Goal: Obtain resource: Obtain resource

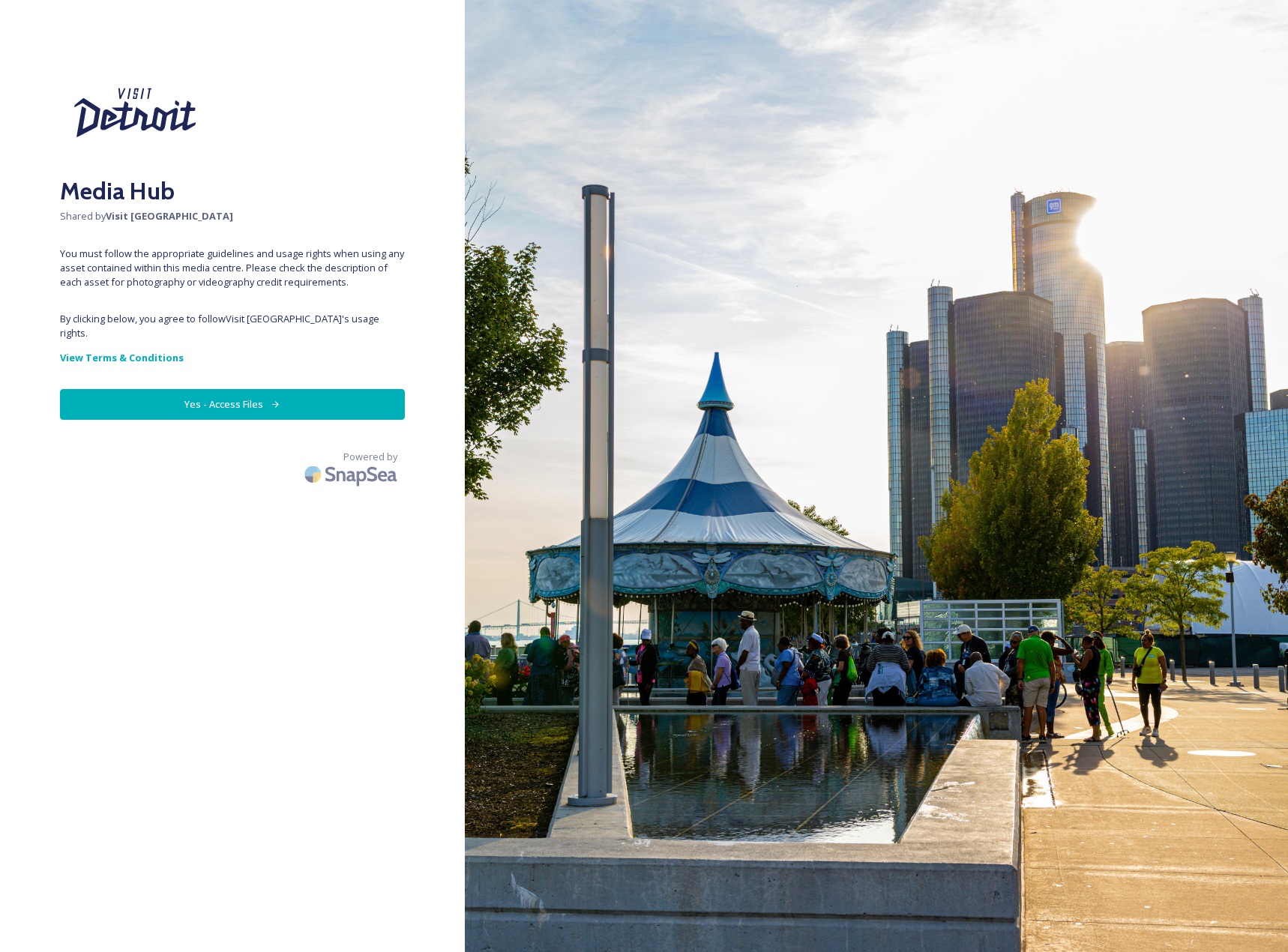
click at [245, 395] on button "Yes - Access Files" at bounding box center [232, 405] width 345 height 31
click at [314, 396] on button "Yes - Access Files" at bounding box center [232, 405] width 345 height 31
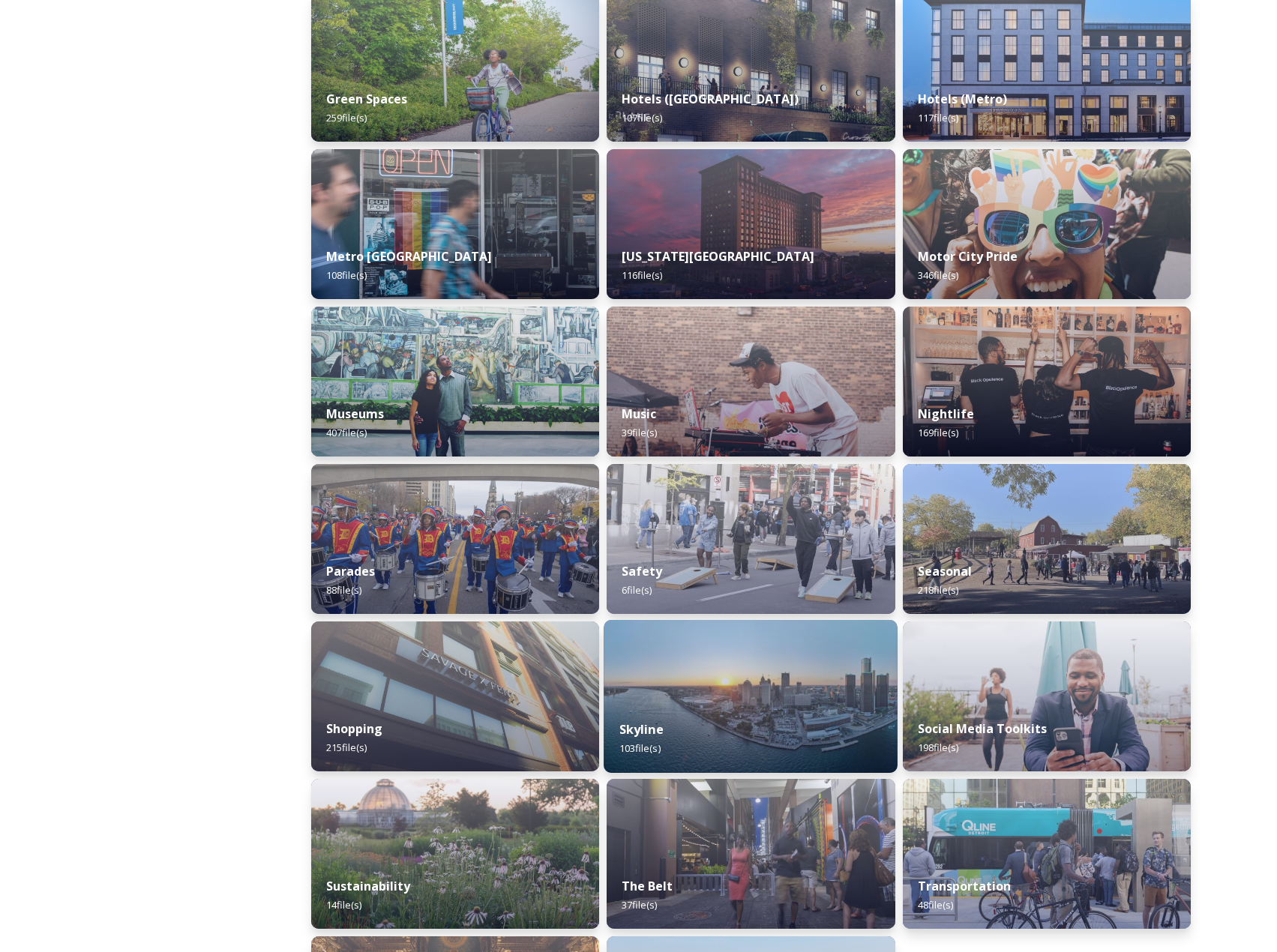
scroll to position [881, 0]
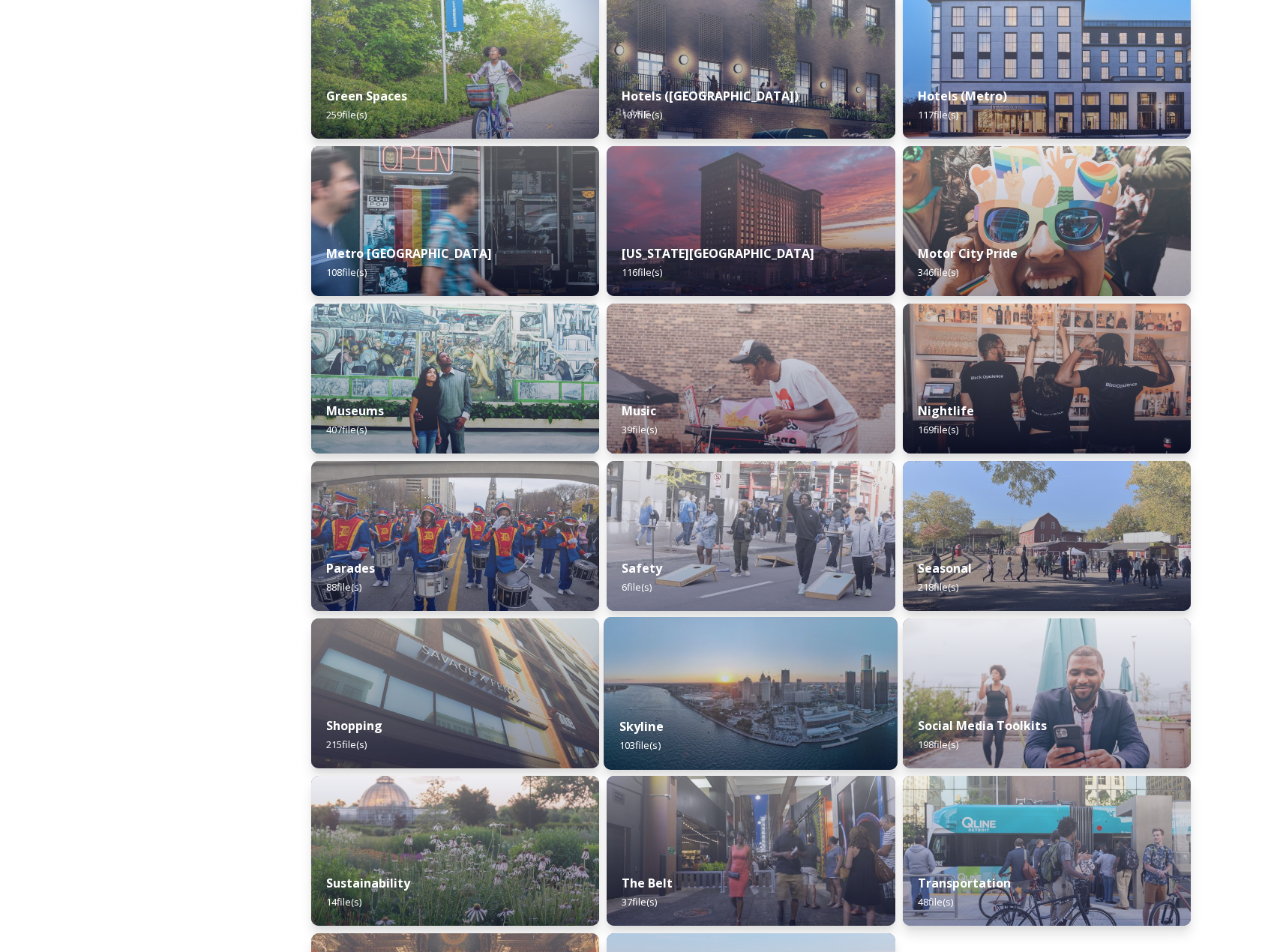
click at [699, 686] on img at bounding box center [751, 694] width 294 height 153
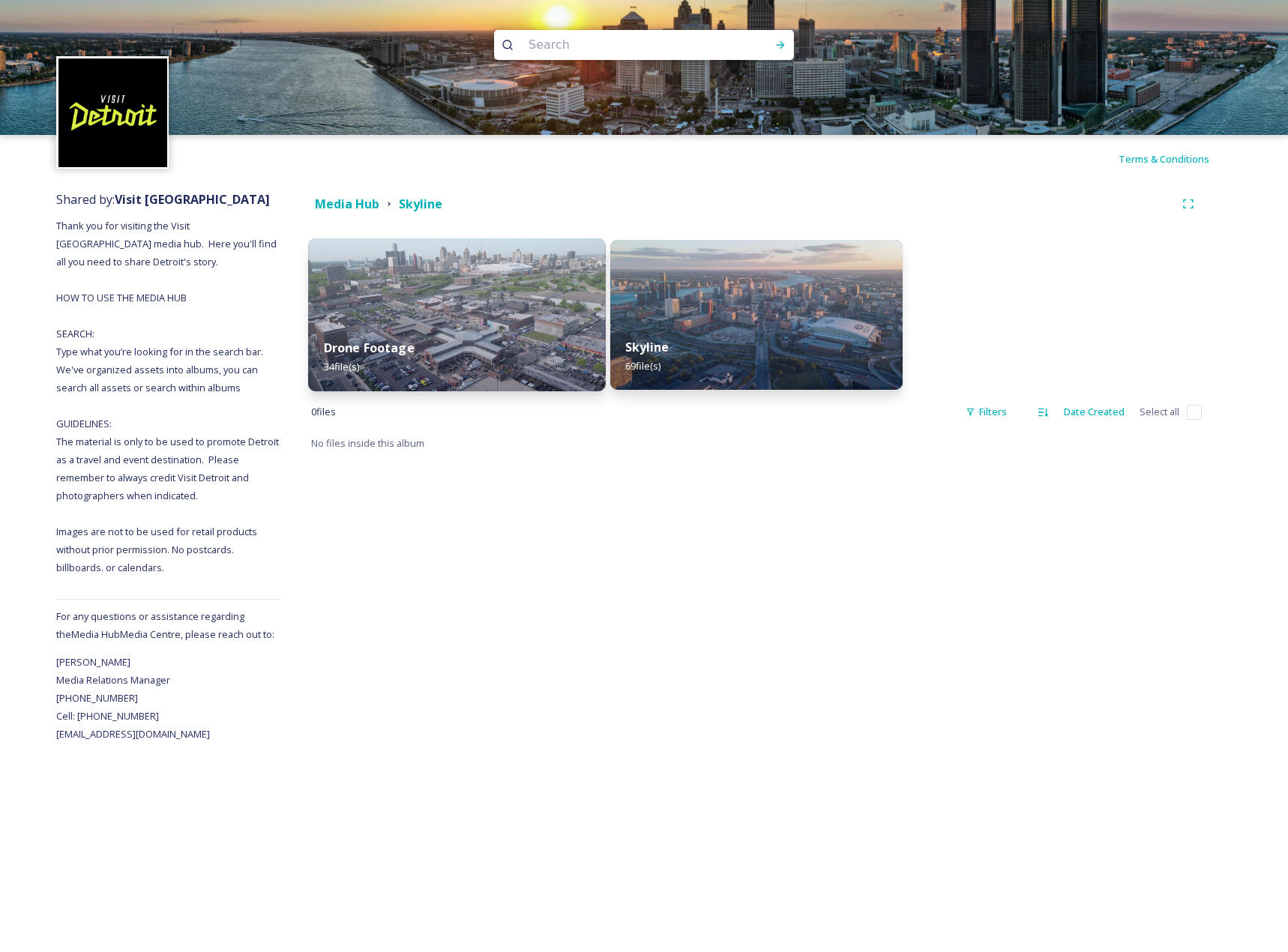
click at [492, 301] on img at bounding box center [456, 315] width 297 height 153
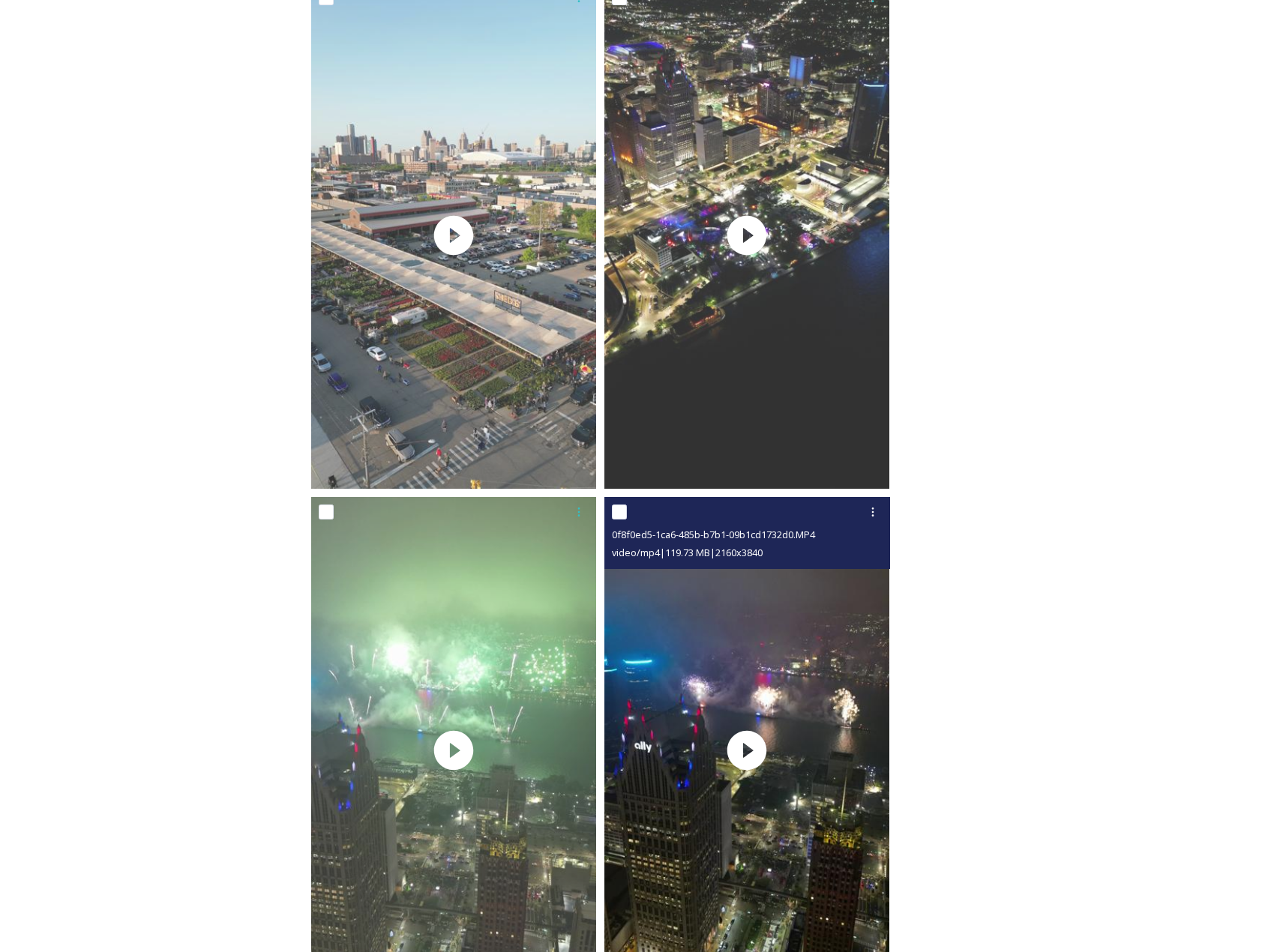
scroll to position [3092, 0]
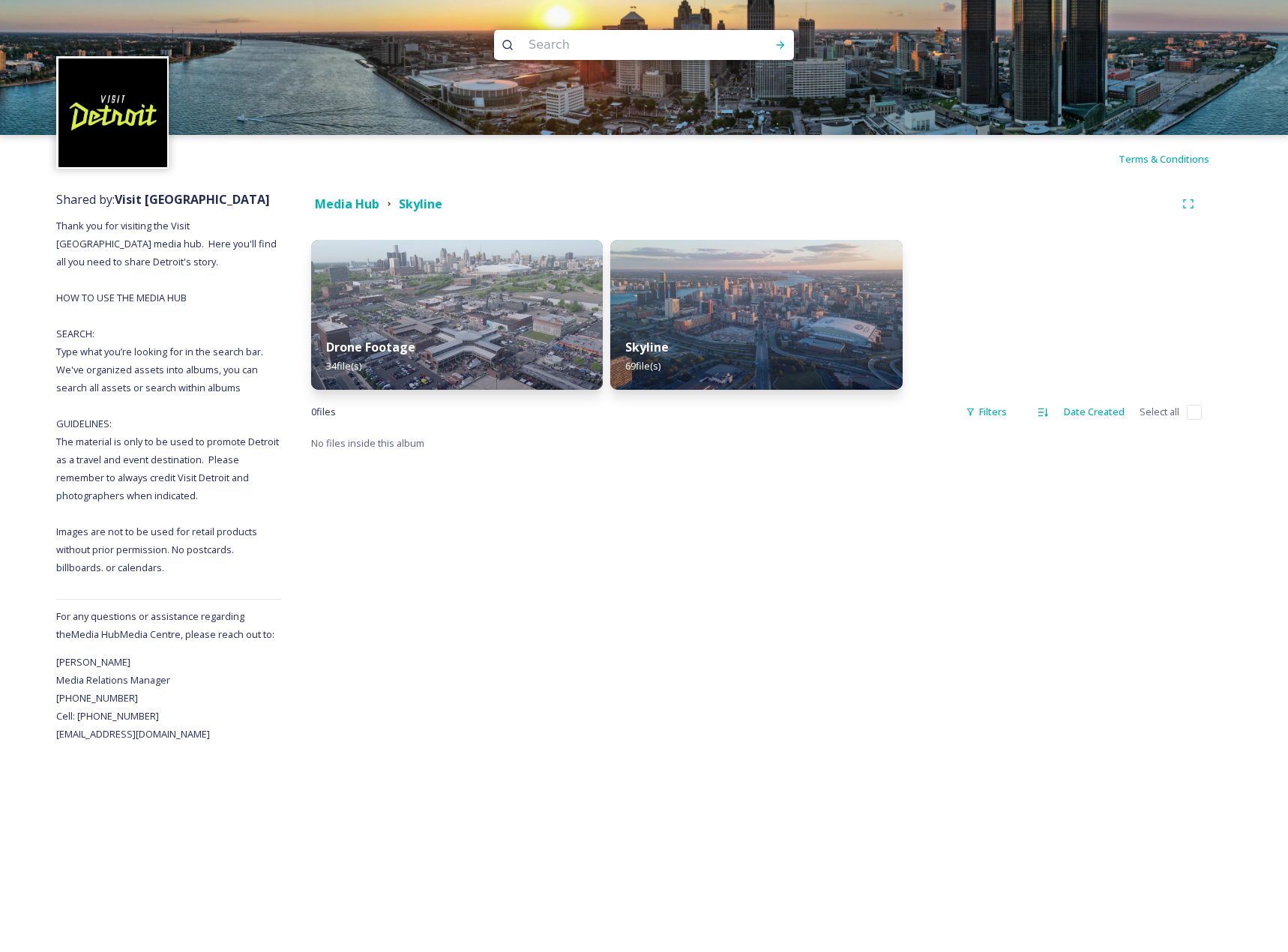
click at [787, 223] on div "Media Hub Skyline Drone Footage 34 file(s) Skyline 69 file(s) 0 file s Filters …" at bounding box center [756, 463] width 950 height 560
click at [787, 253] on img at bounding box center [756, 315] width 297 height 153
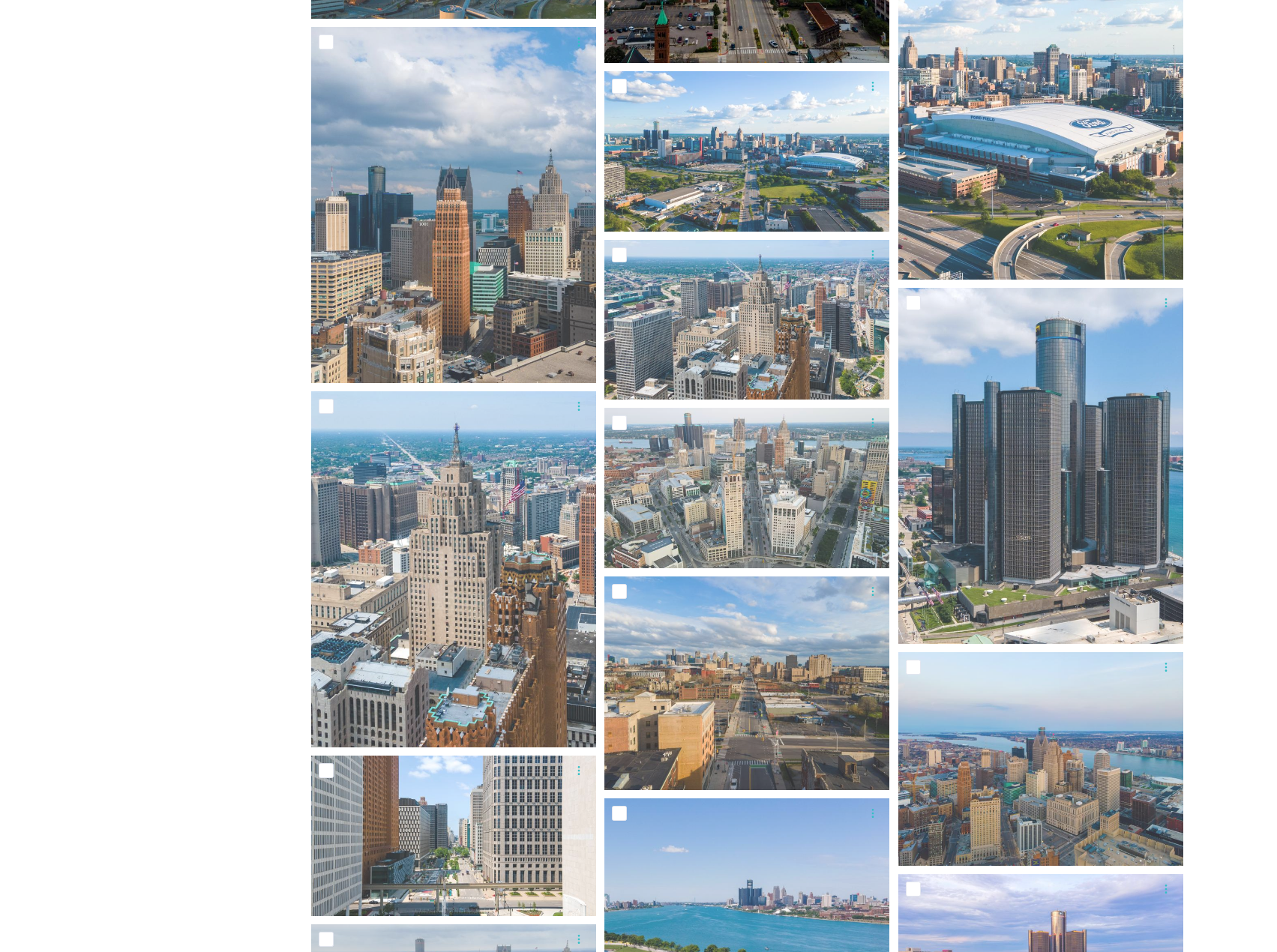
scroll to position [3398, 0]
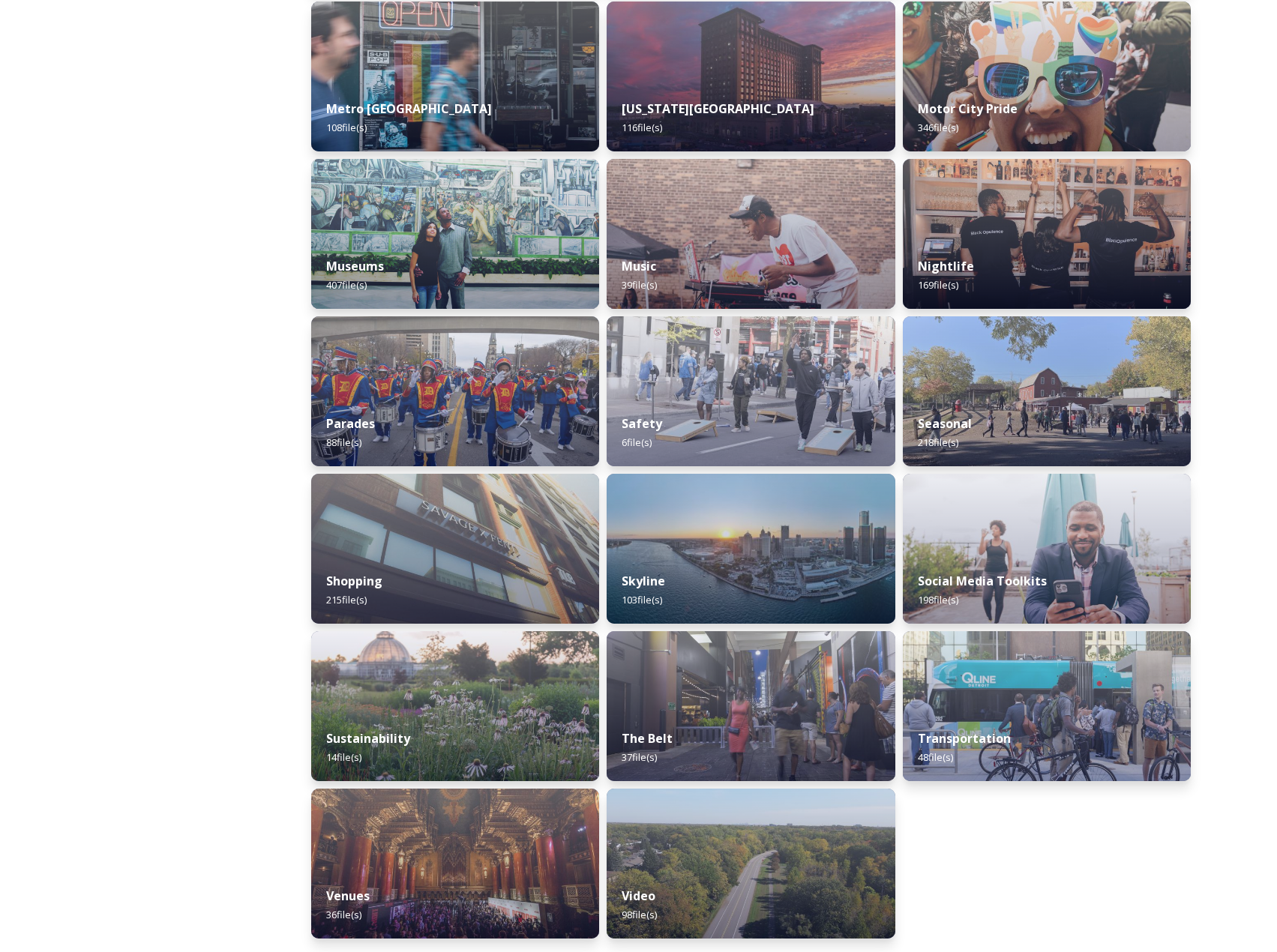
scroll to position [1028, 0]
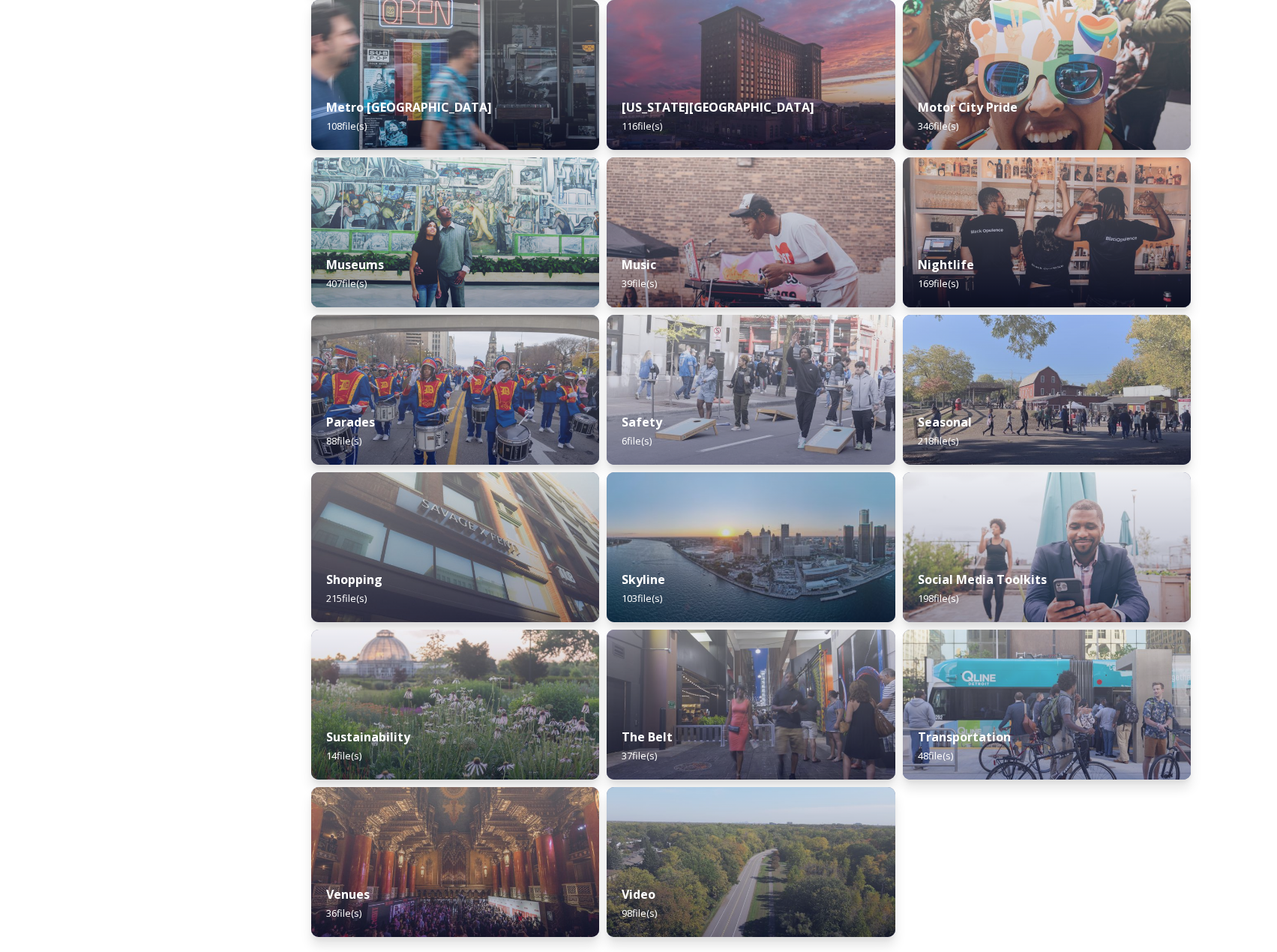
click at [227, 322] on div "Shared by: Visit [GEOGRAPHIC_DATA] Thank you for visiting the Visit [GEOGRAPHIC…" at bounding box center [168, 54] width 225 height 1797
click at [643, 500] on img at bounding box center [751, 547] width 294 height 153
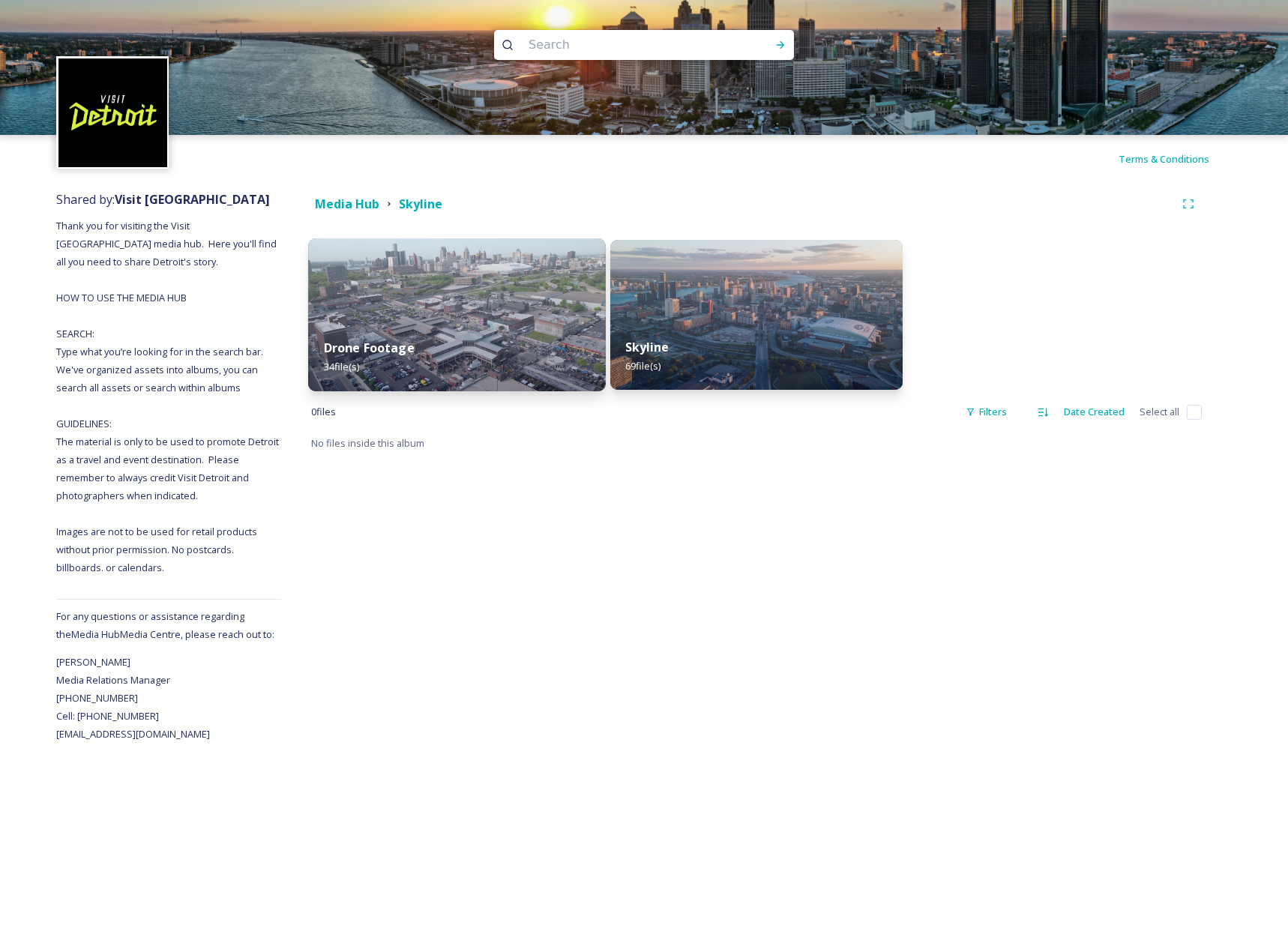
click at [590, 318] on img at bounding box center [456, 315] width 297 height 153
click at [717, 326] on div "Skyline 69 file(s)" at bounding box center [756, 357] width 297 height 68
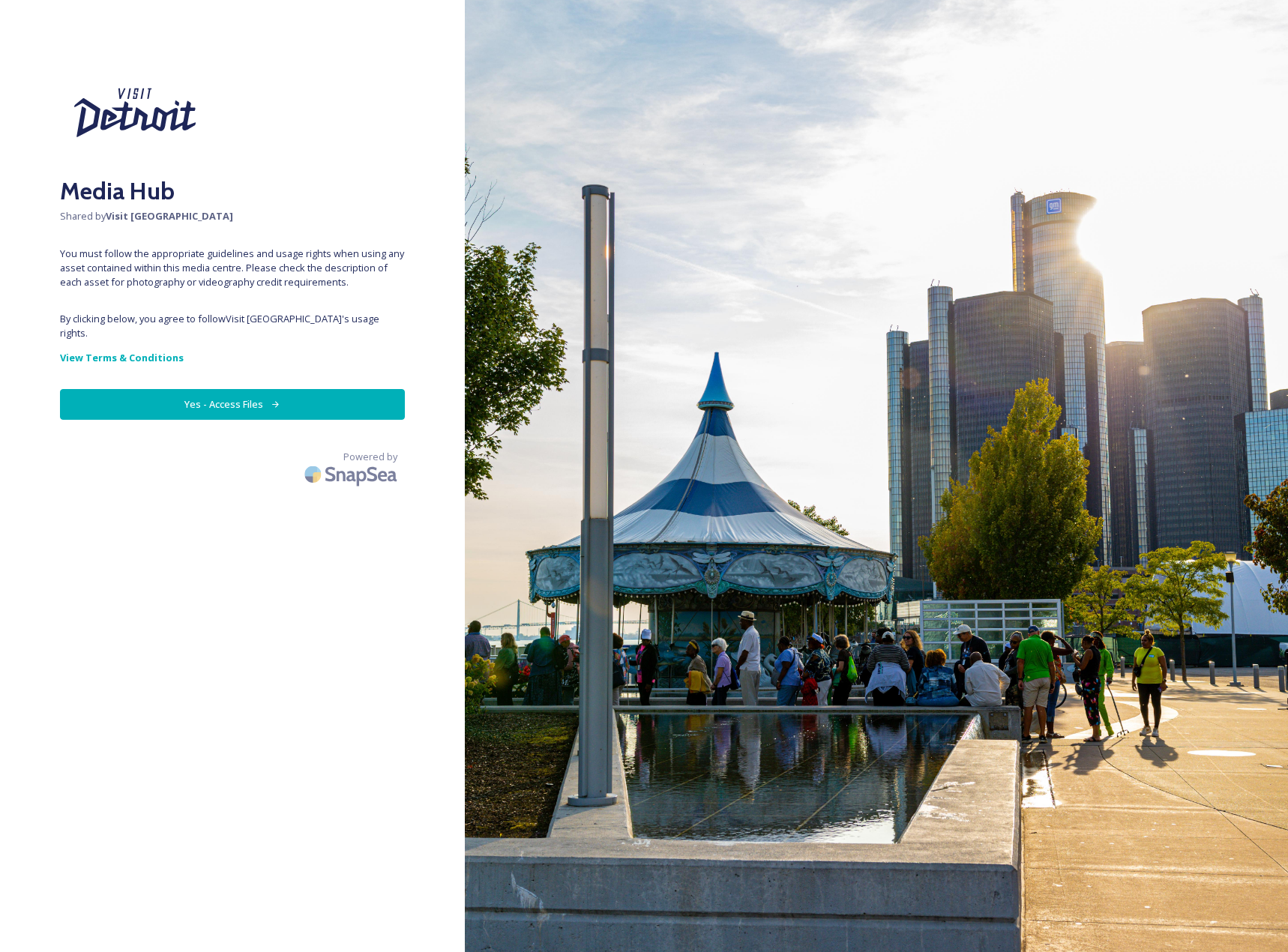
click at [203, 404] on button "Yes - Access Files" at bounding box center [232, 405] width 345 height 31
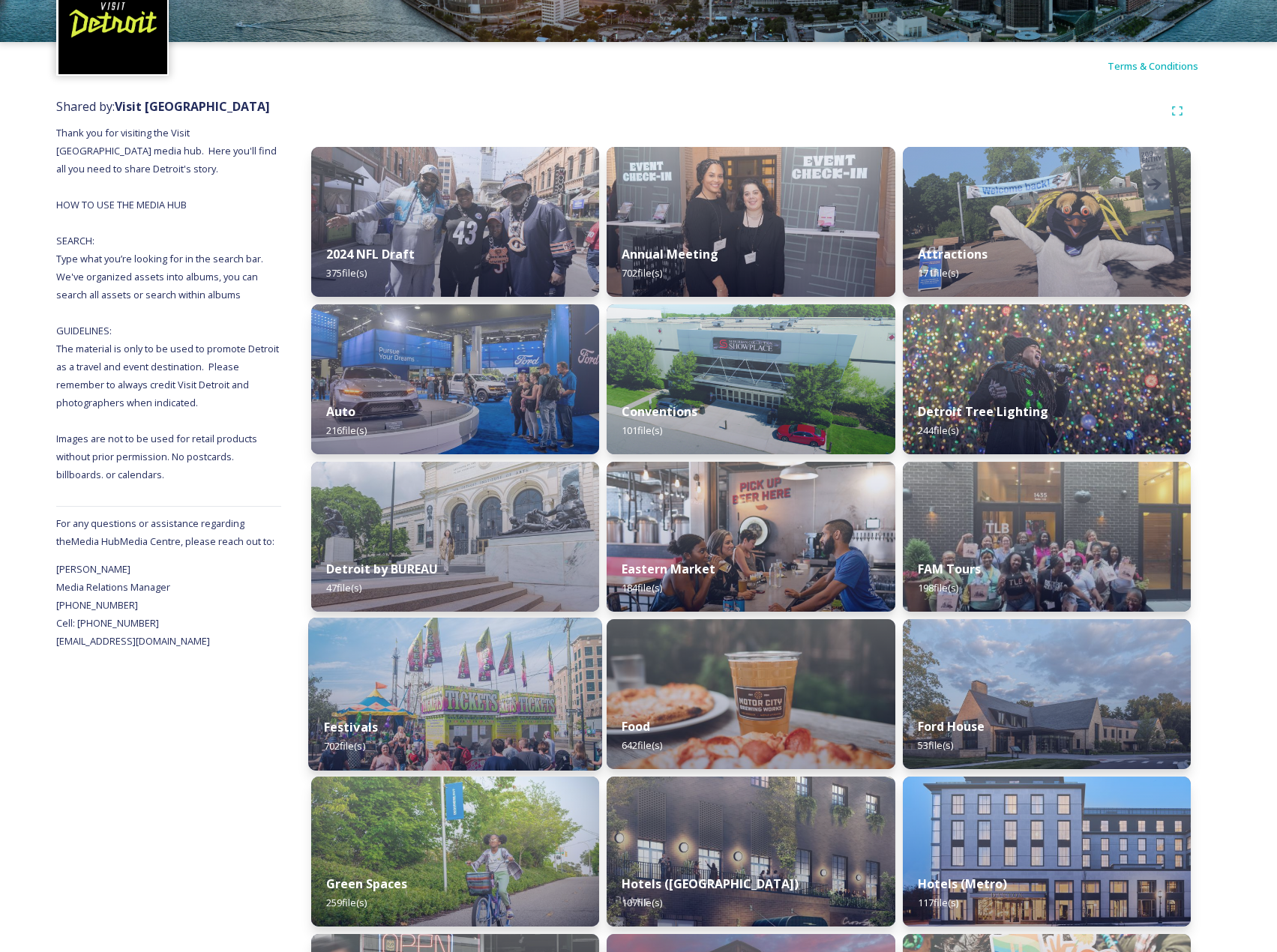
scroll to position [132, 0]
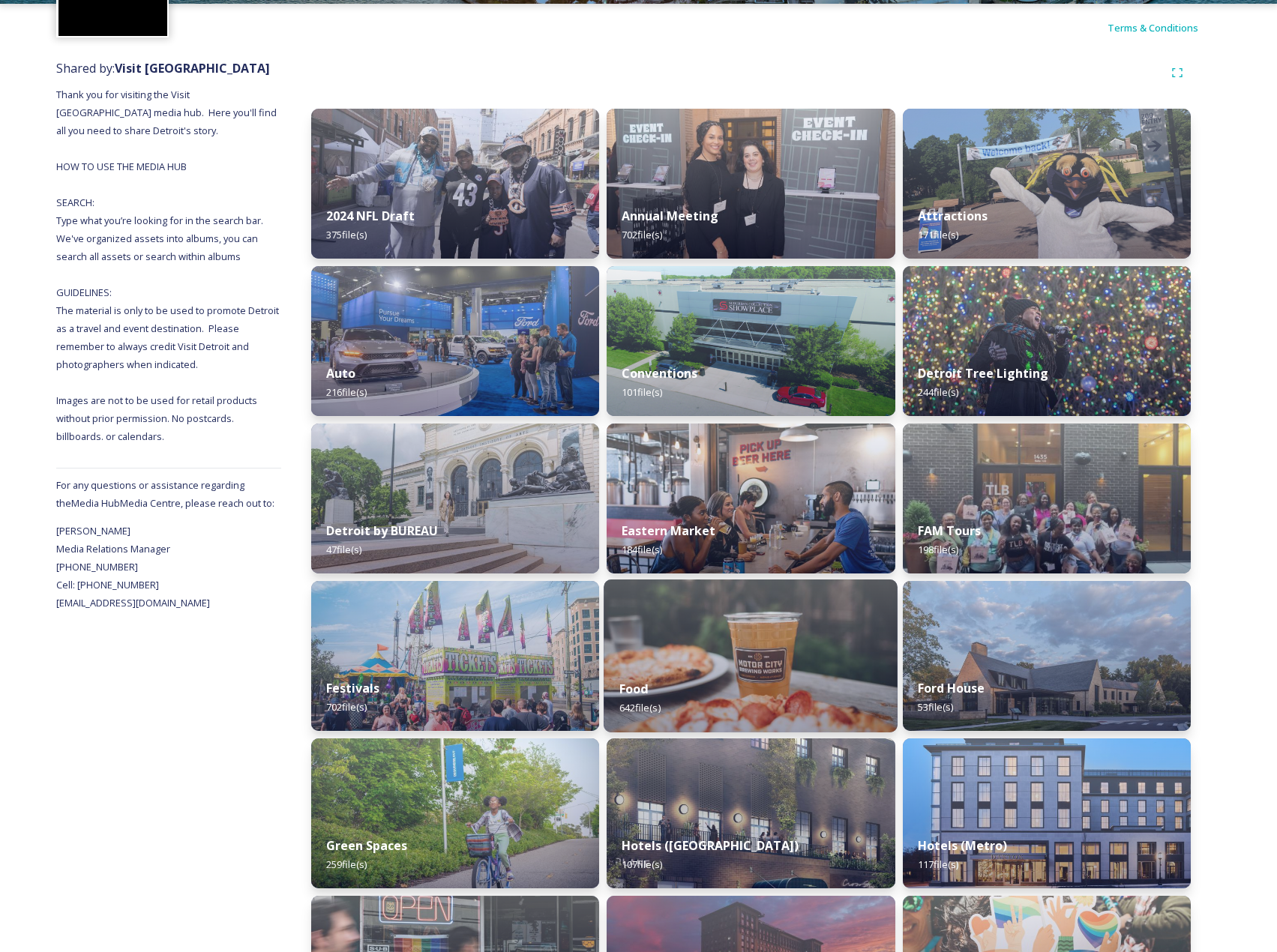
click at [729, 620] on img at bounding box center [751, 656] width 294 height 153
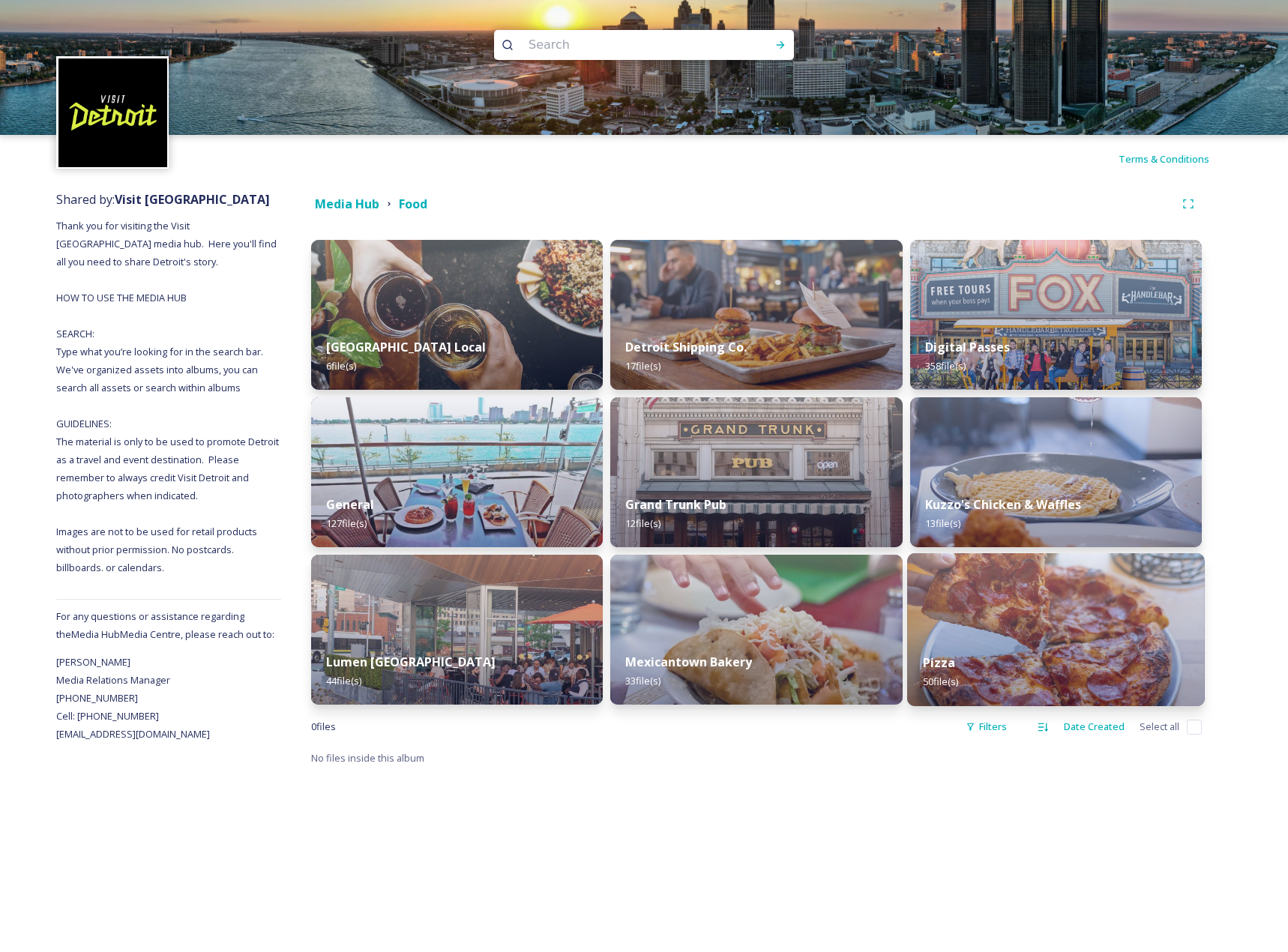
click at [1090, 633] on img at bounding box center [1056, 630] width 297 height 153
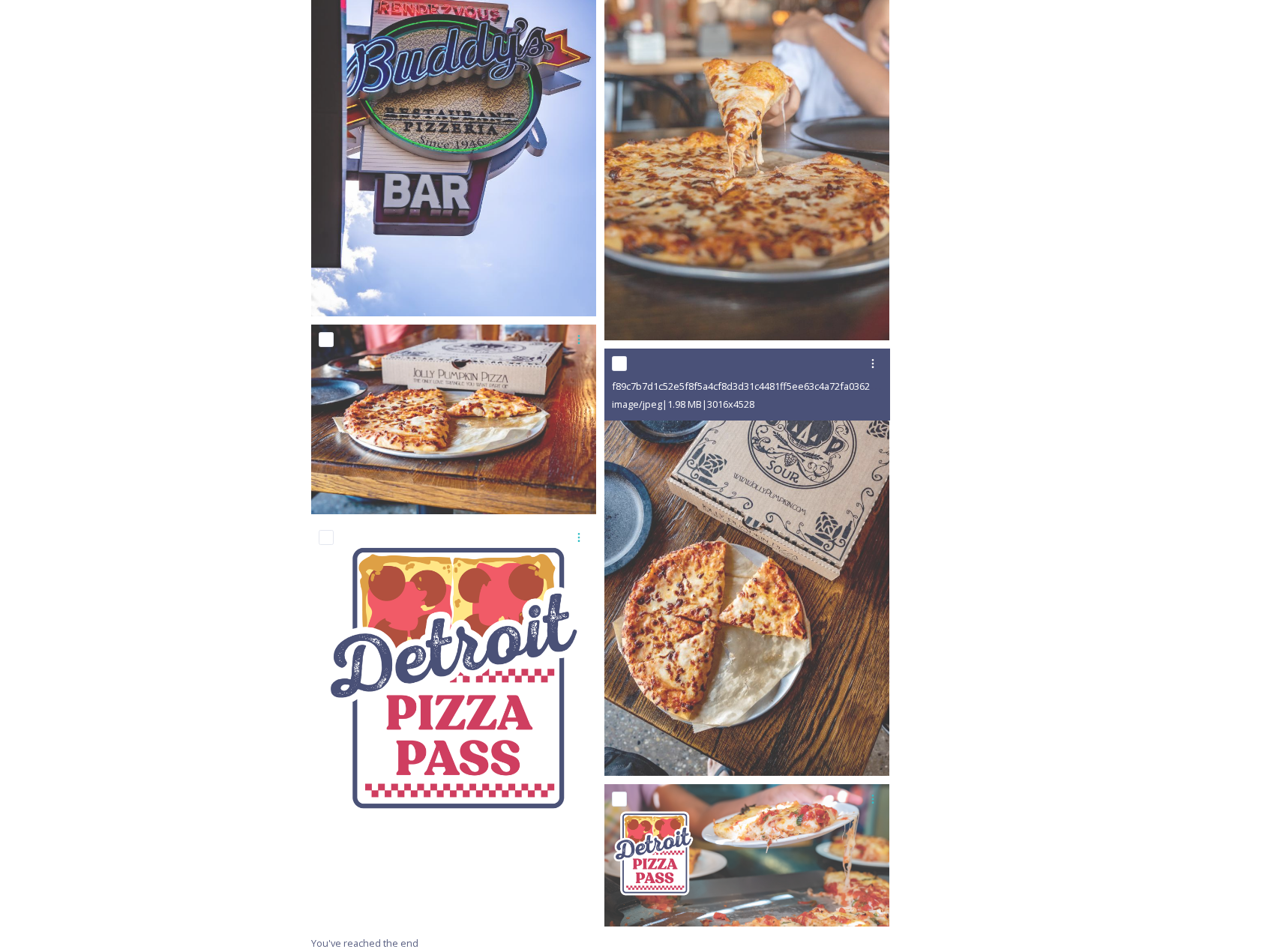
scroll to position [4817, 0]
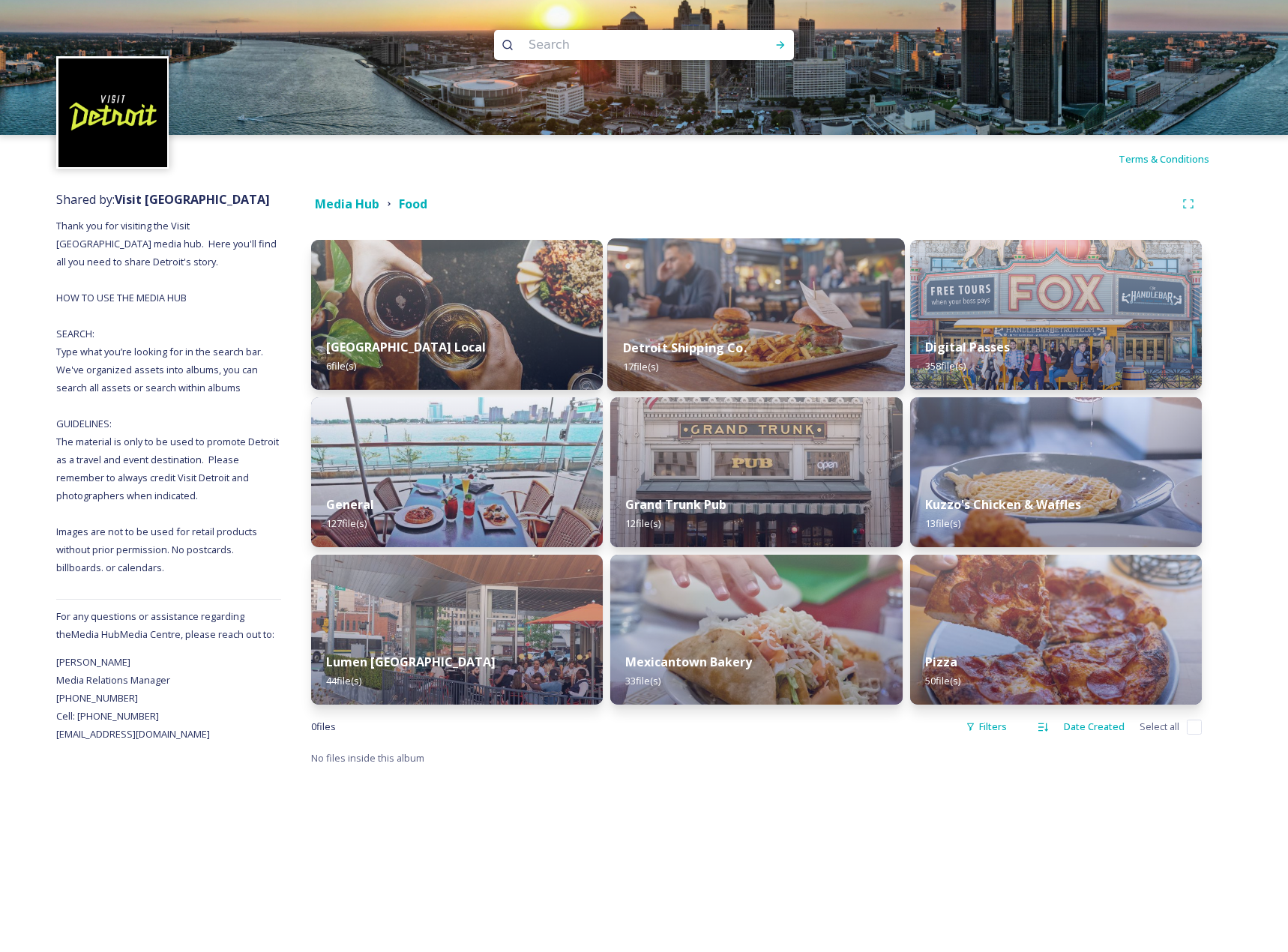
click at [755, 314] on img at bounding box center [756, 315] width 297 height 153
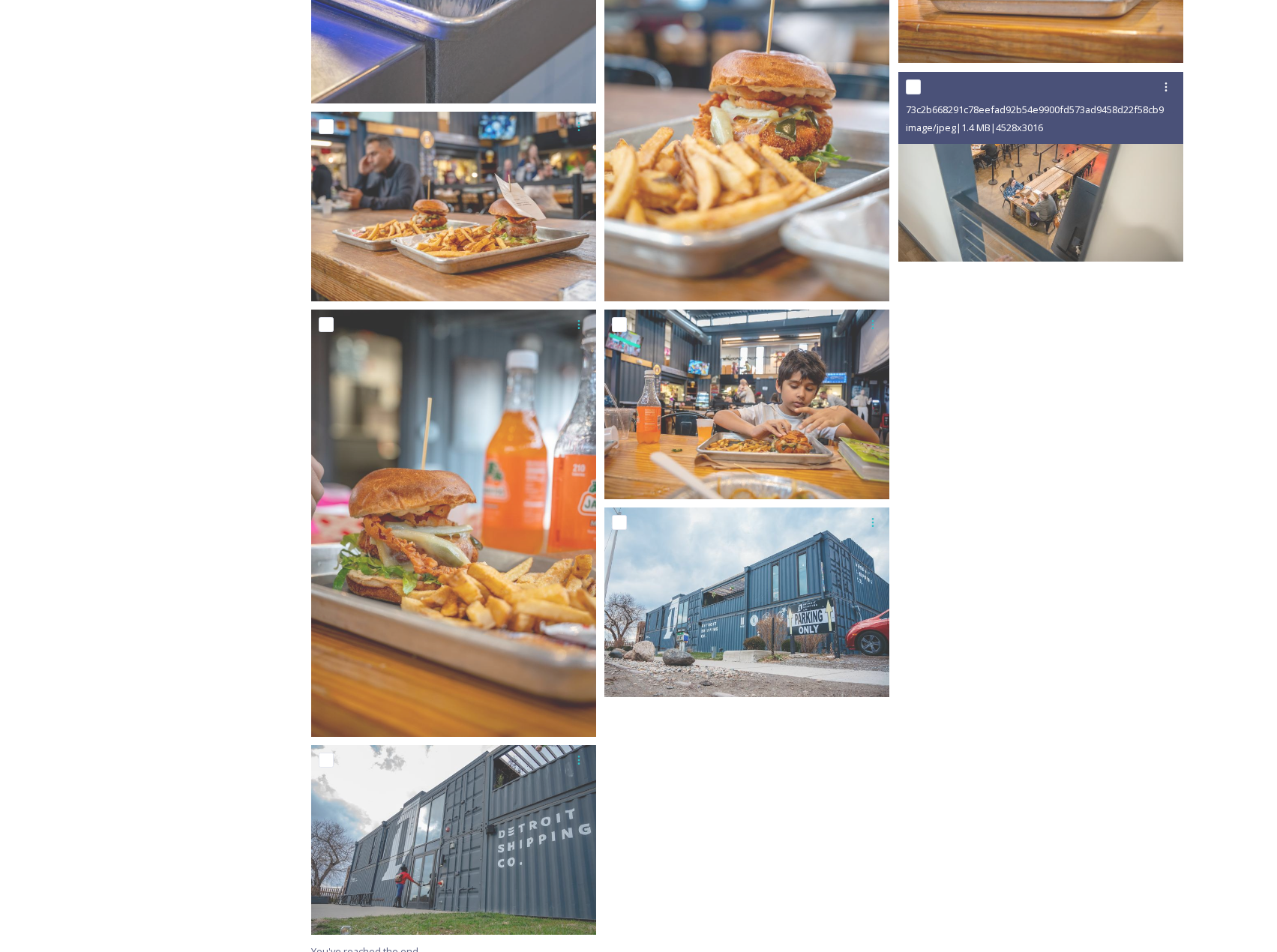
scroll to position [1496, 0]
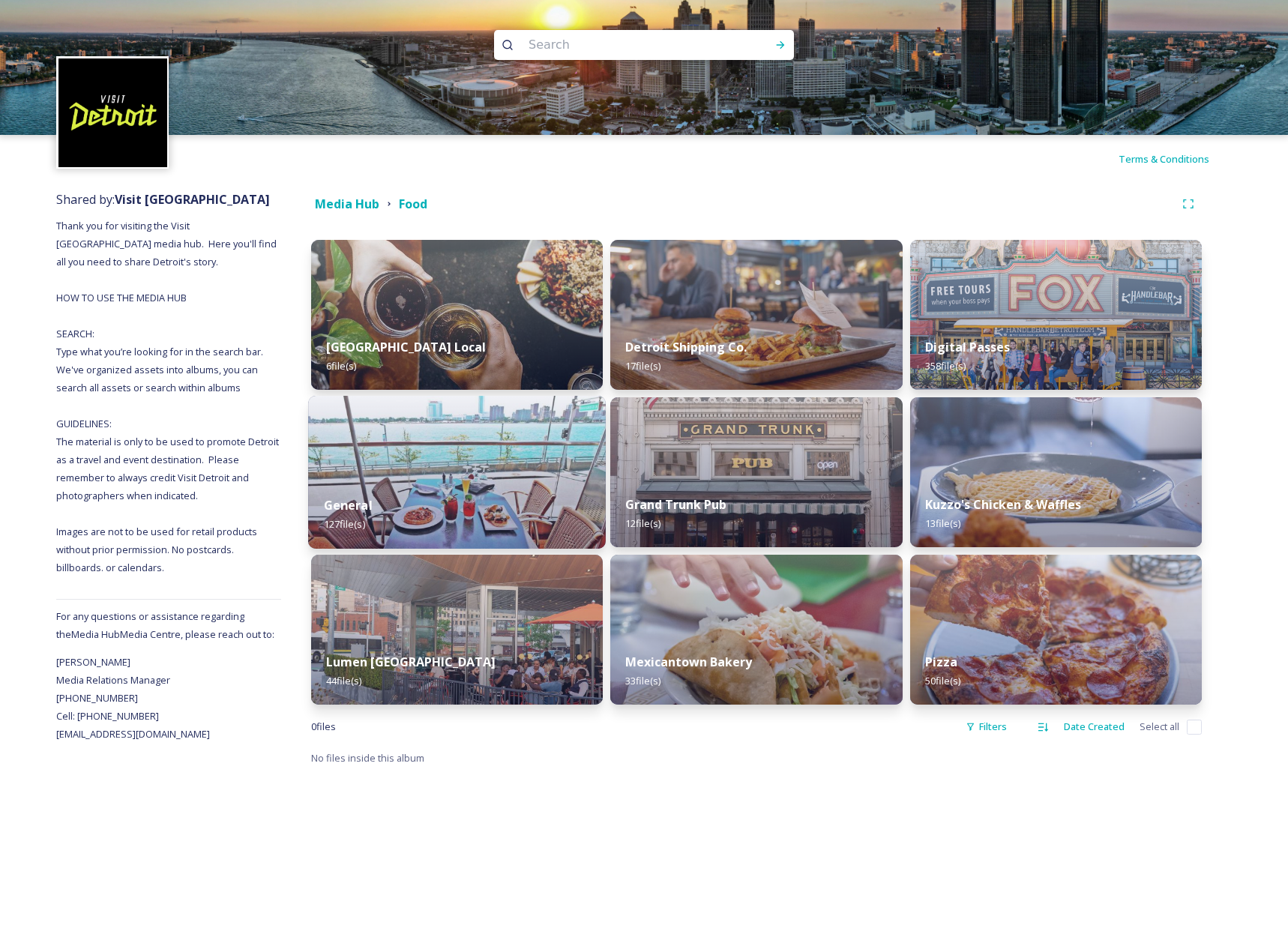
click at [432, 508] on div "General 127 file(s)" at bounding box center [456, 515] width 297 height 68
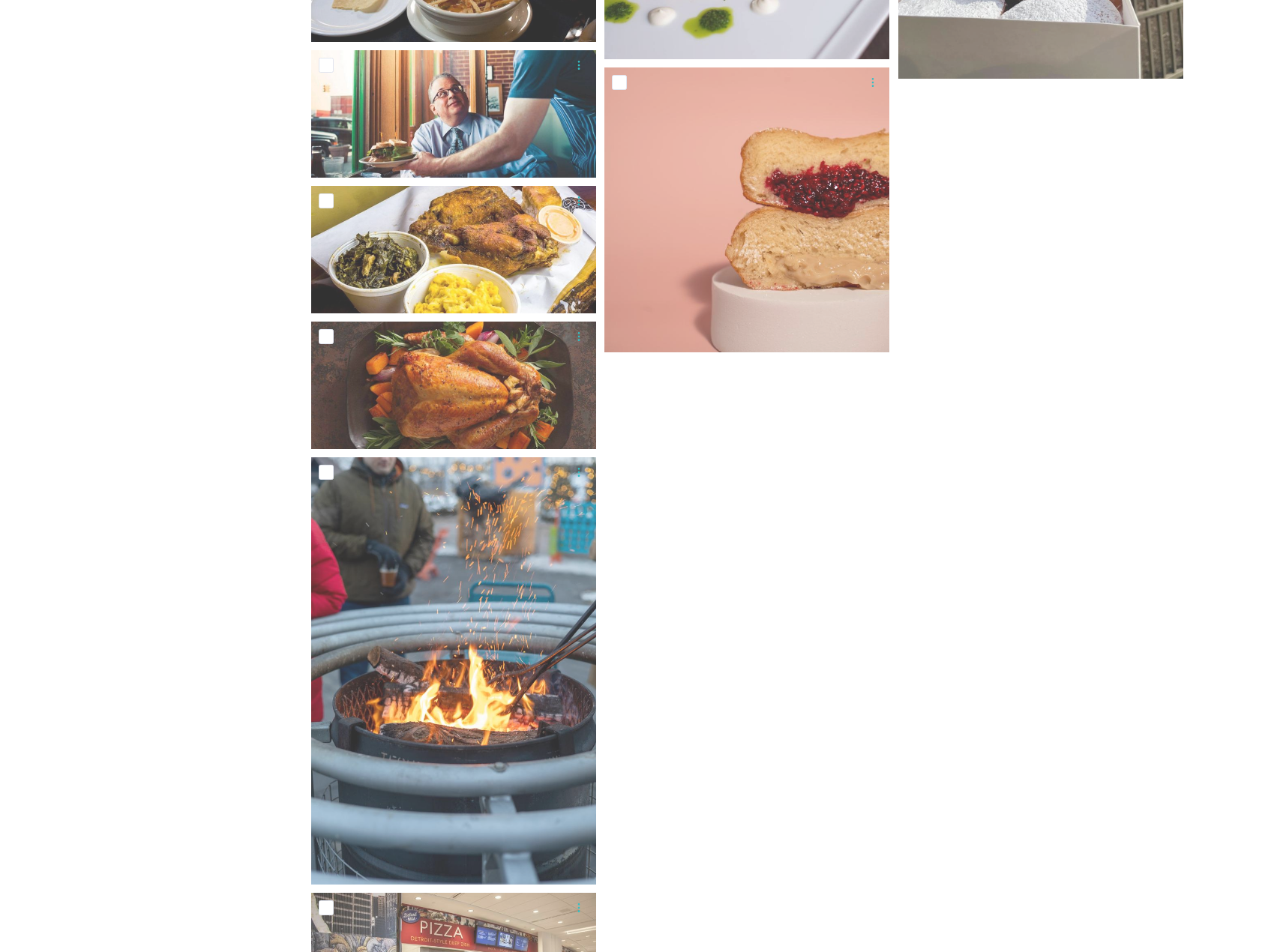
scroll to position [7898, 0]
